Goal: Information Seeking & Learning: Learn about a topic

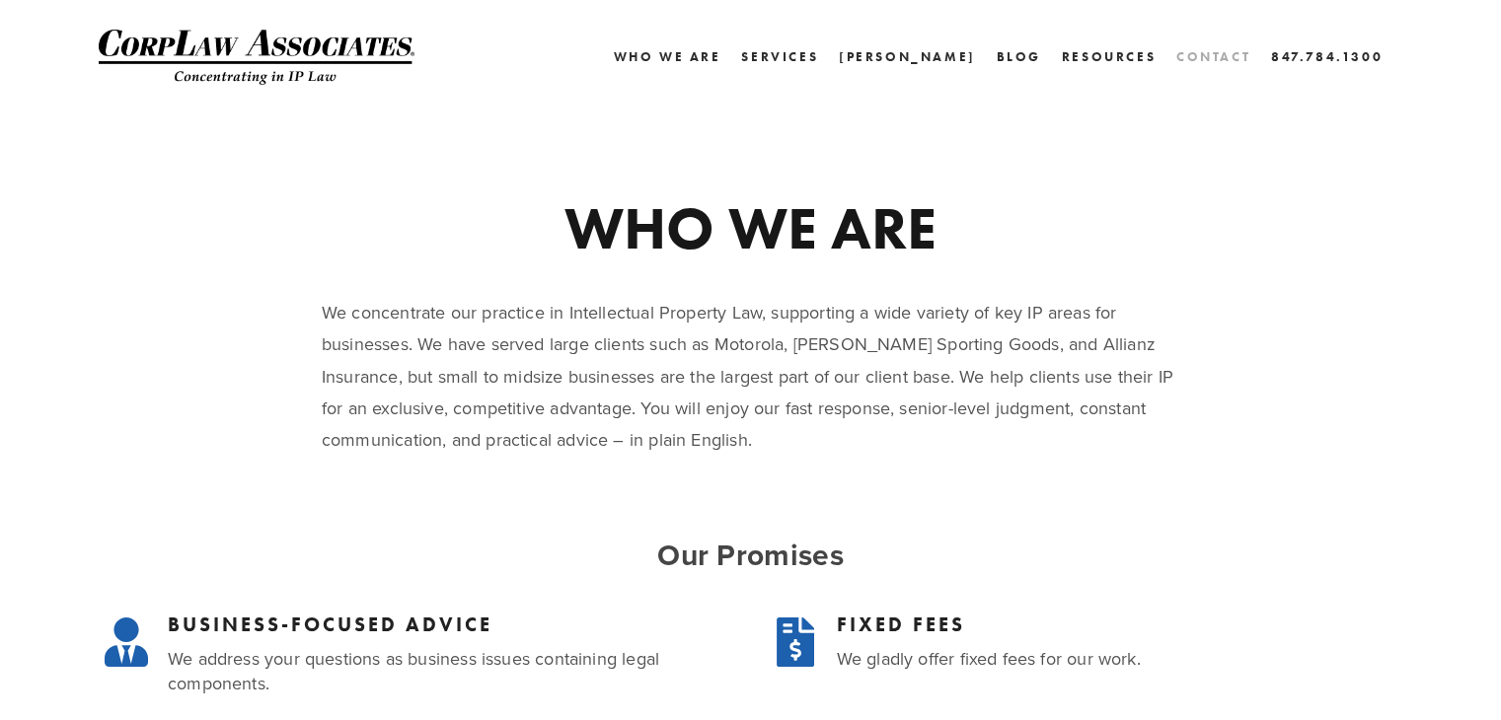
click at [1200, 54] on link "Contact" at bounding box center [1213, 56] width 74 height 29
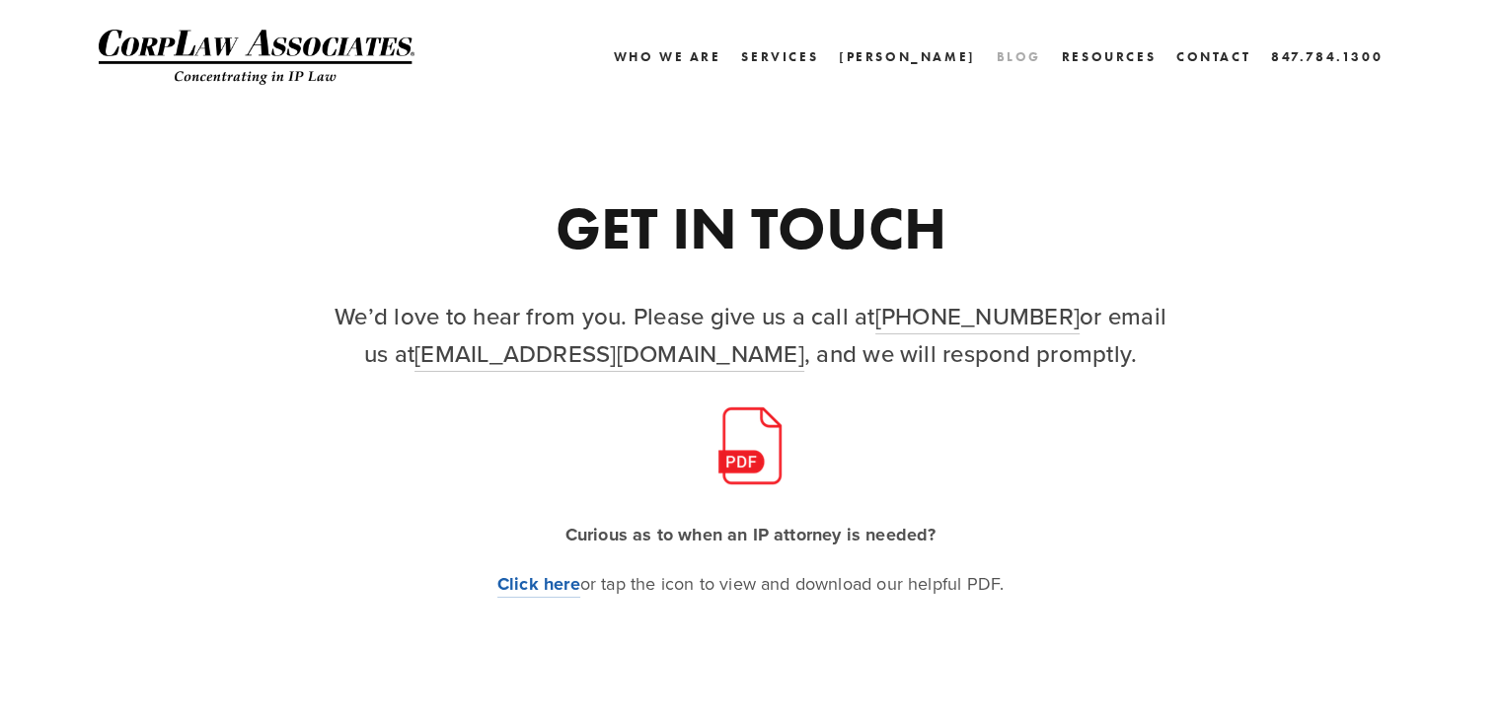
click at [1030, 62] on link "Blog" at bounding box center [1018, 56] width 44 height 29
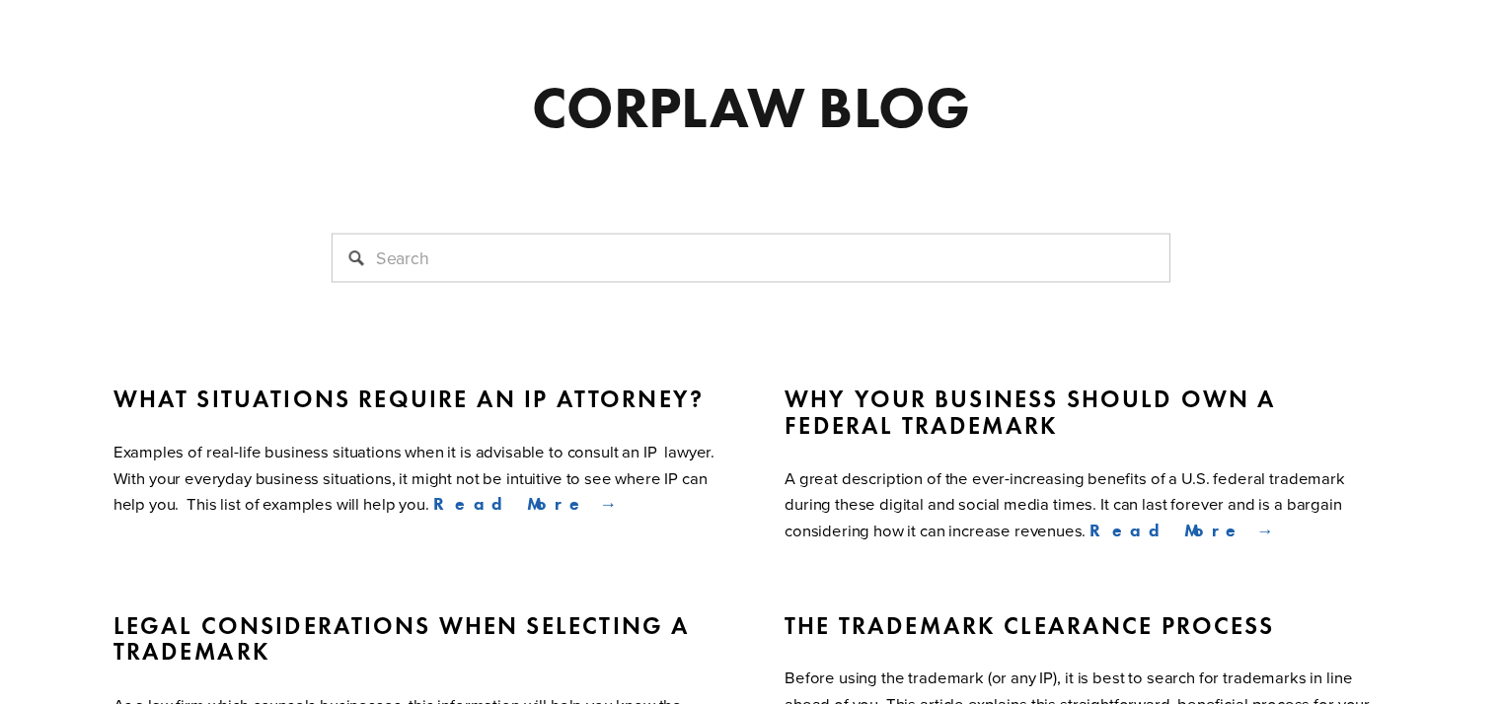
scroll to position [197, 0]
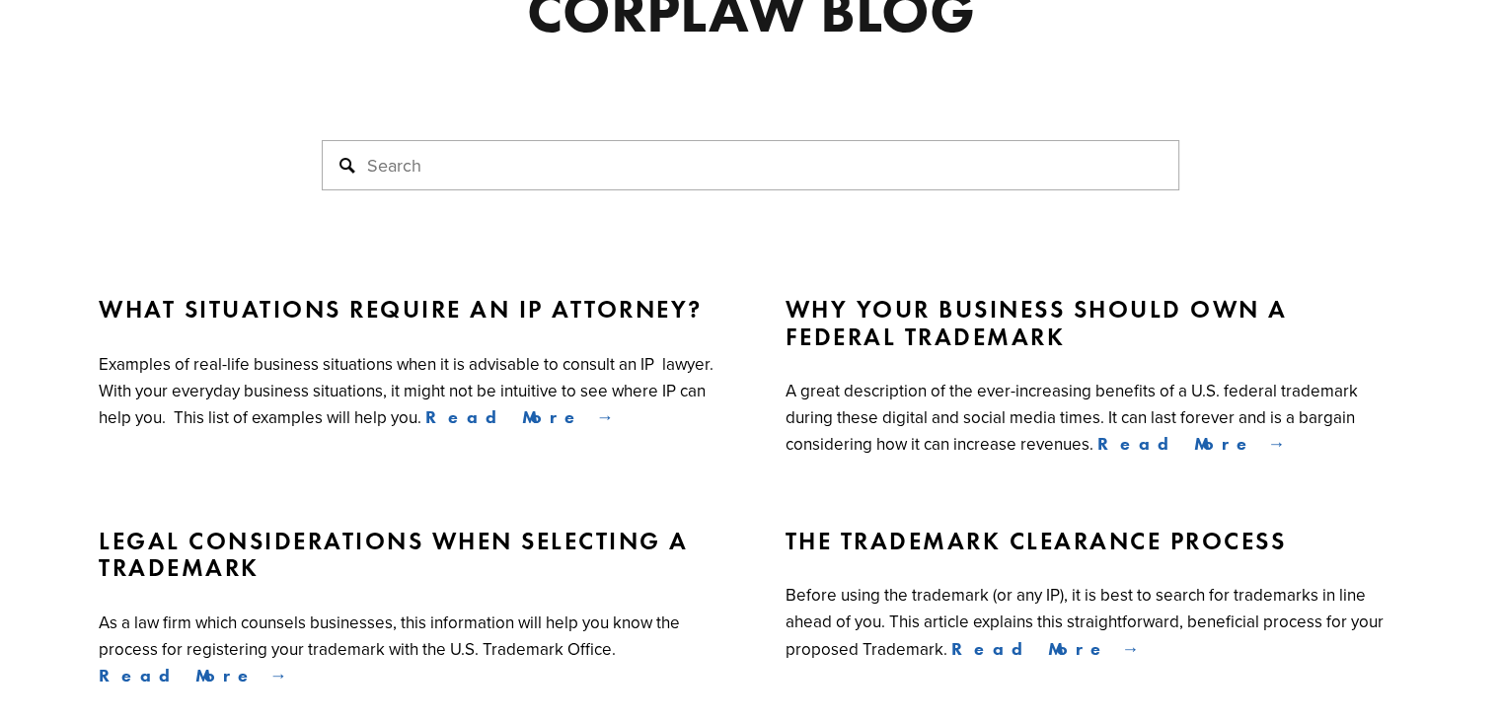
click at [383, 159] on input "Search" at bounding box center [750, 165] width 857 height 50
paste input "i"
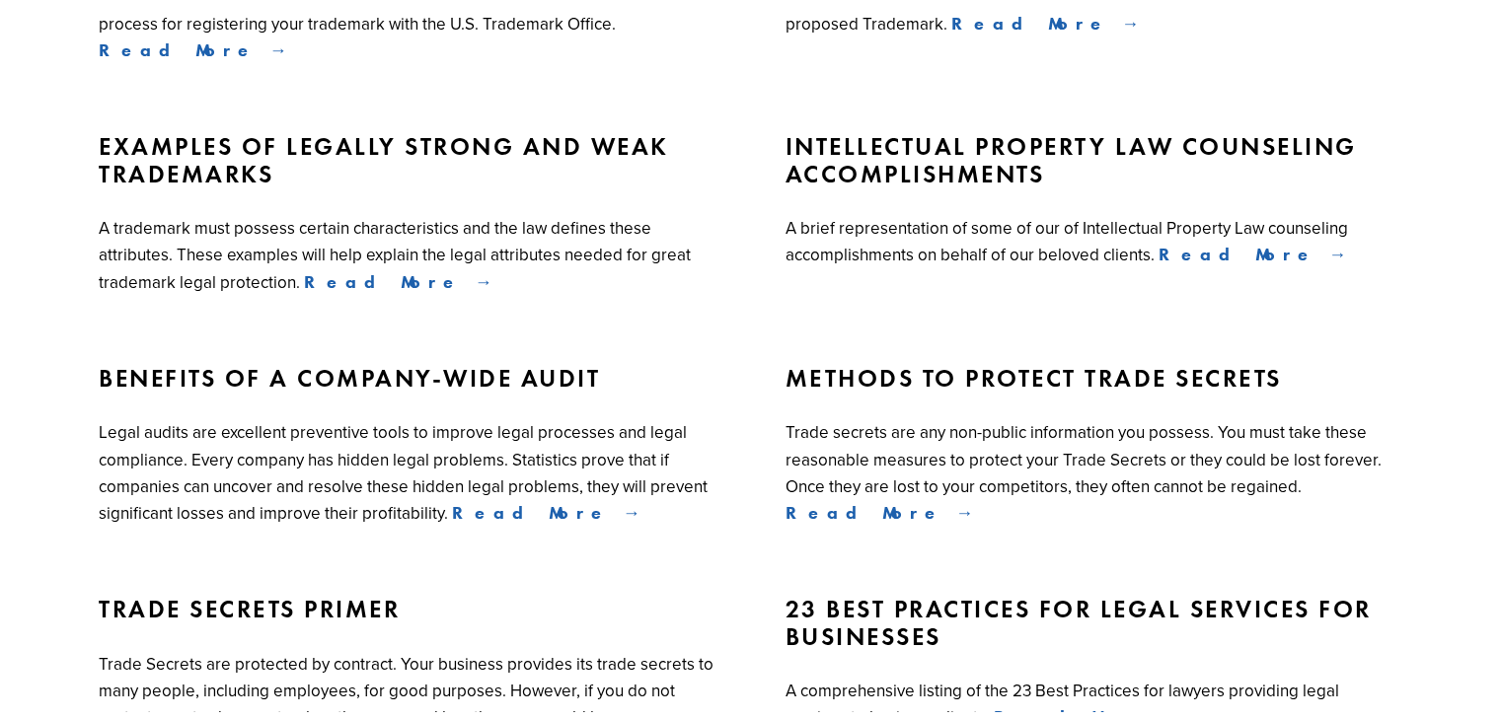
scroll to position [888, 0]
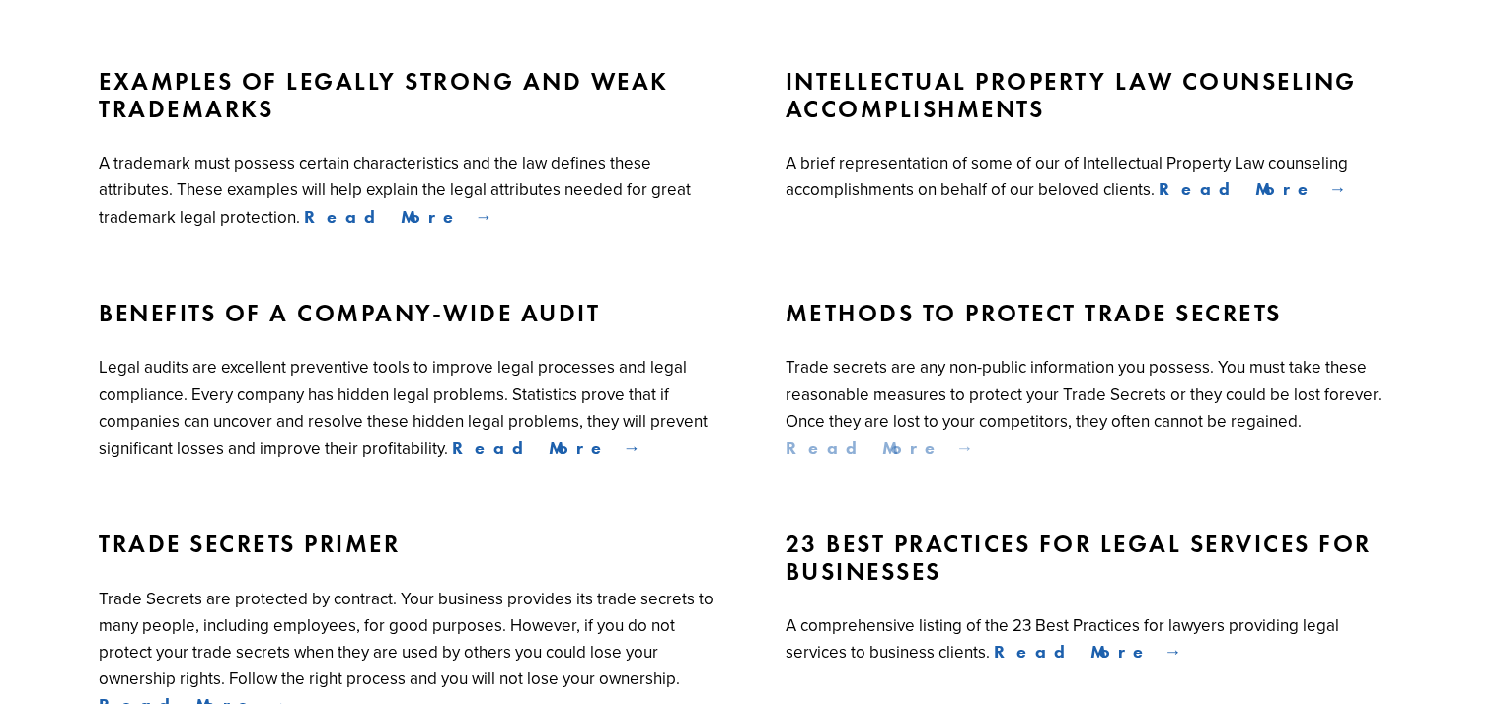
type input "investment agreement"
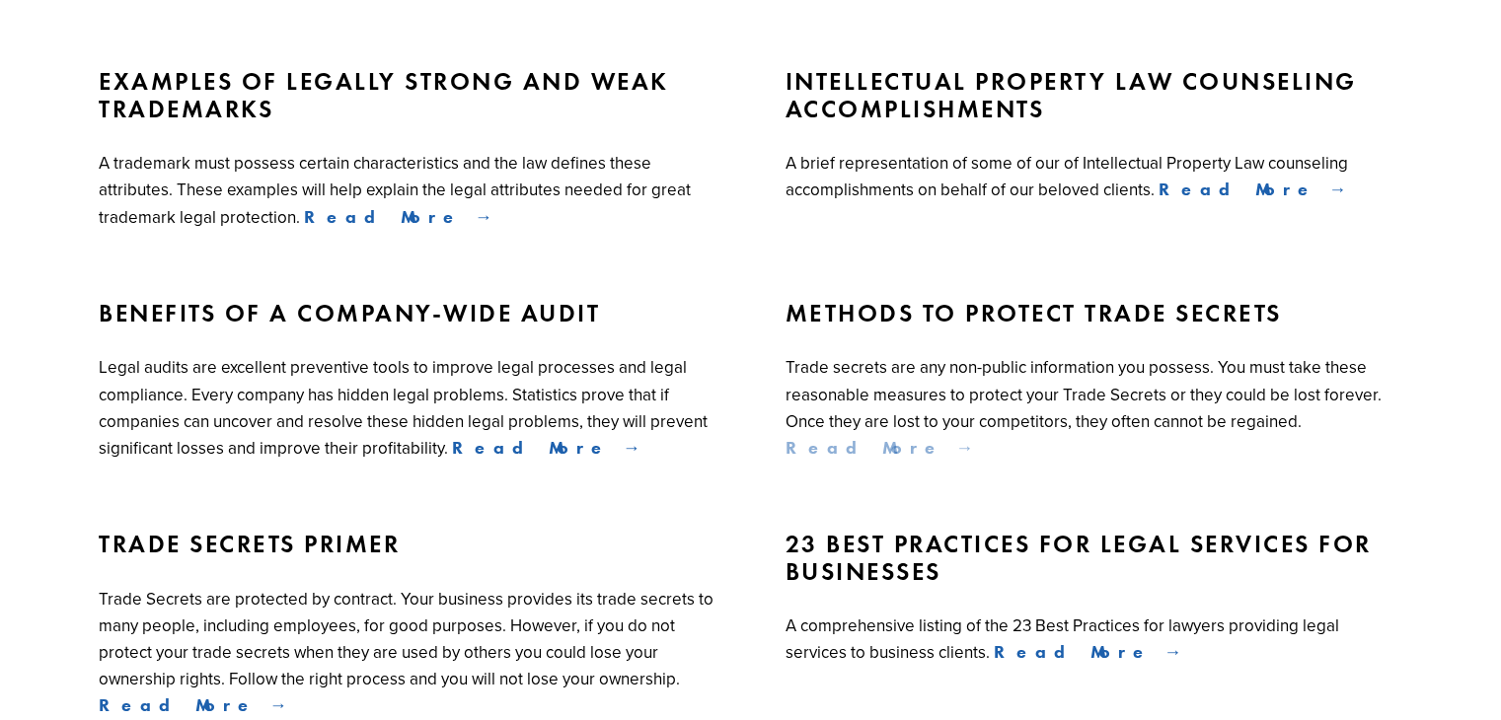
click at [835, 457] on span "Read More" at bounding box center [879, 448] width 188 height 22
click at [994, 641] on span "Read More" at bounding box center [1088, 652] width 188 height 22
click at [245, 122] on link "Examples of Legally Strong and Weak Trademarks" at bounding box center [408, 95] width 618 height 54
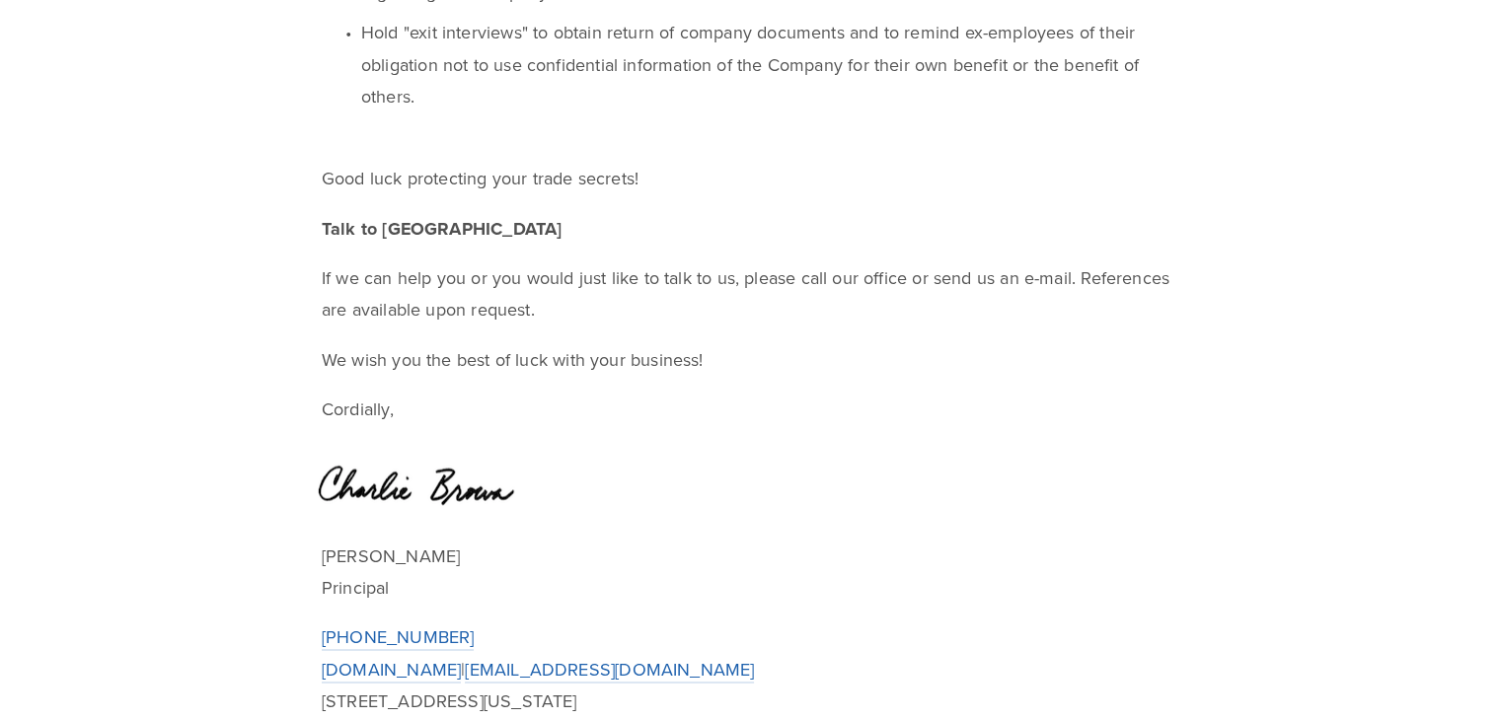
scroll to position [3355, 0]
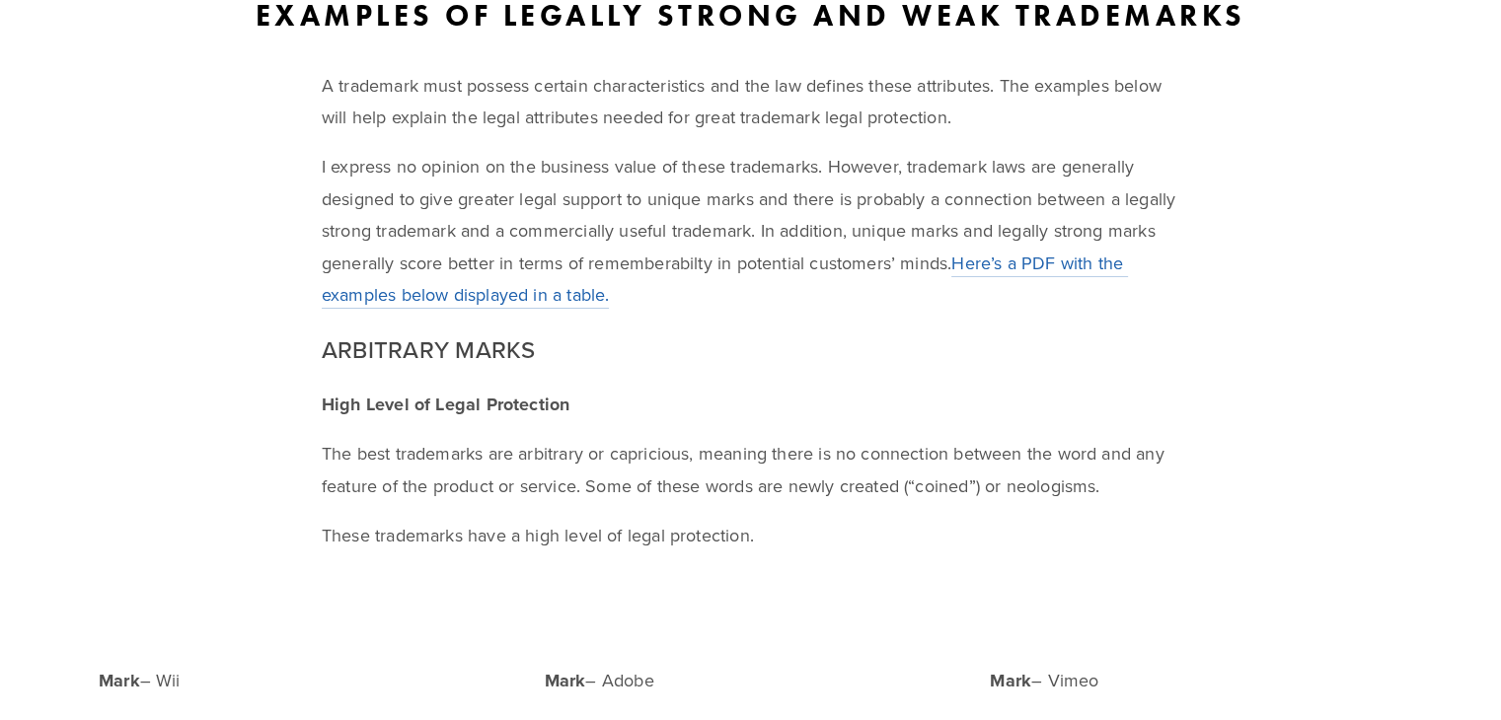
scroll to position [99, 0]
